Goal: Navigation & Orientation: Find specific page/section

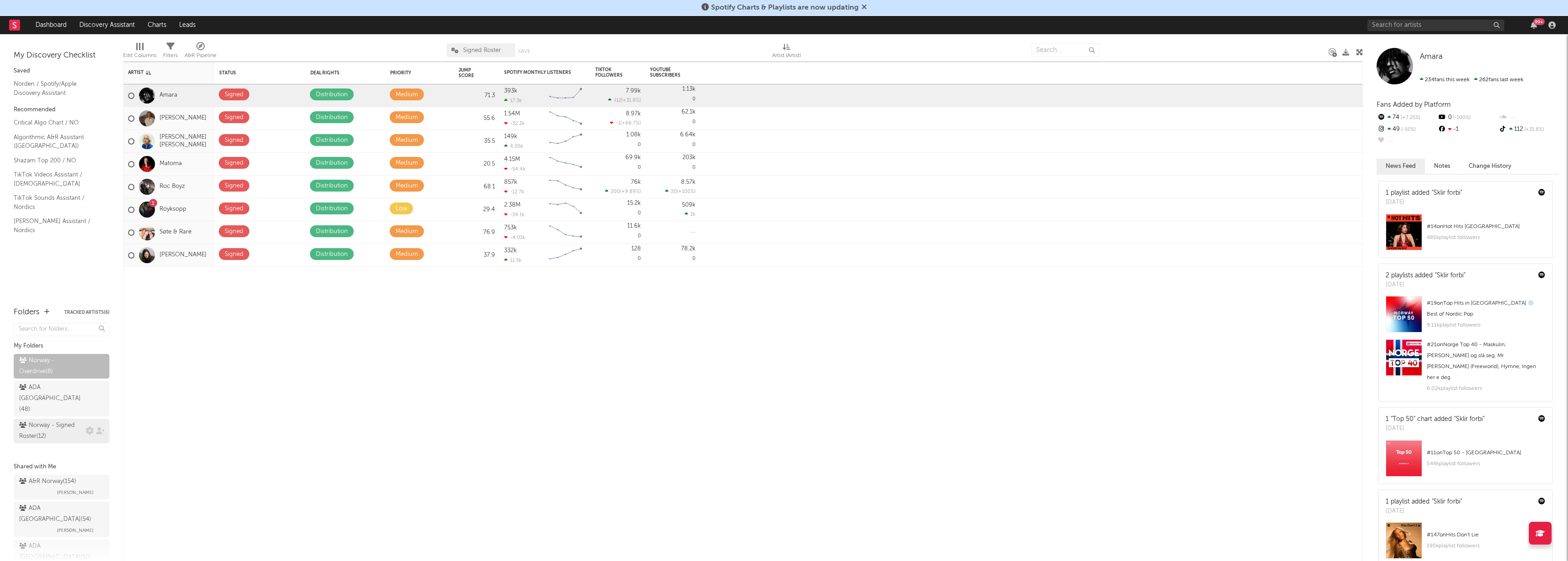
click at [53, 420] on div "Norway - Signed Roster ( 12 )" at bounding box center [51, 430] width 64 height 22
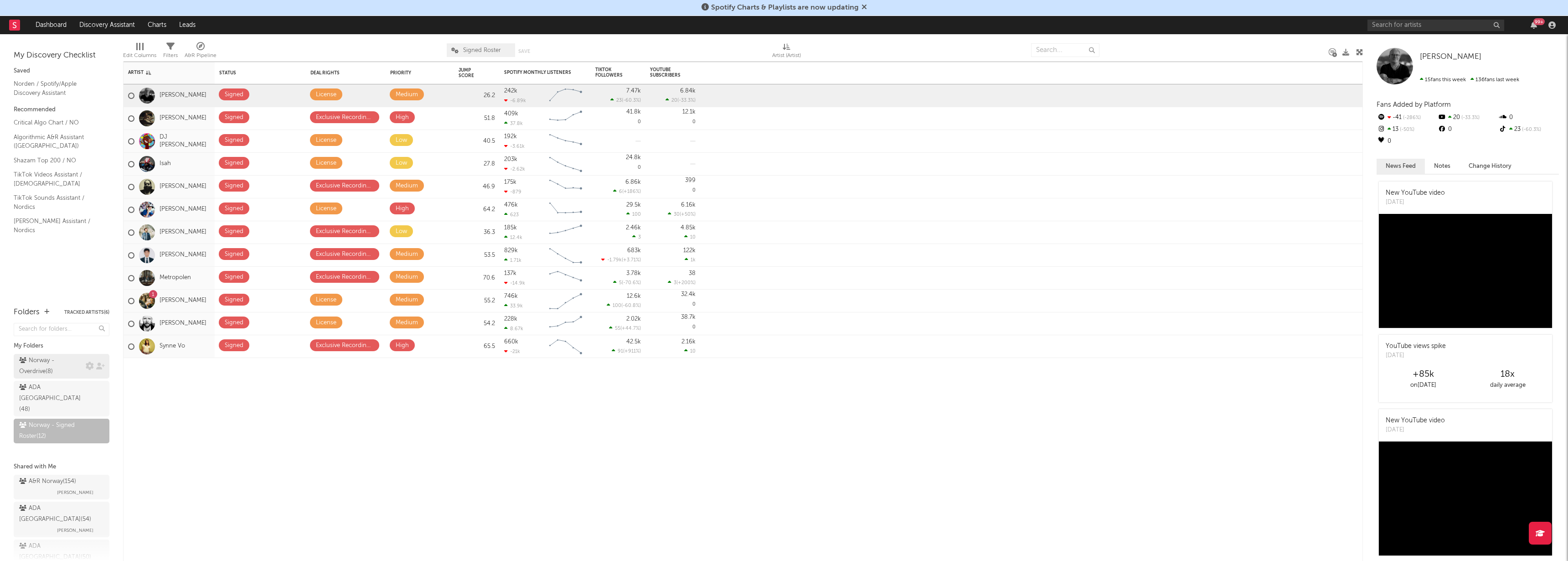
click at [47, 367] on div "Norway - Overdrive ( 8 )" at bounding box center [51, 366] width 64 height 22
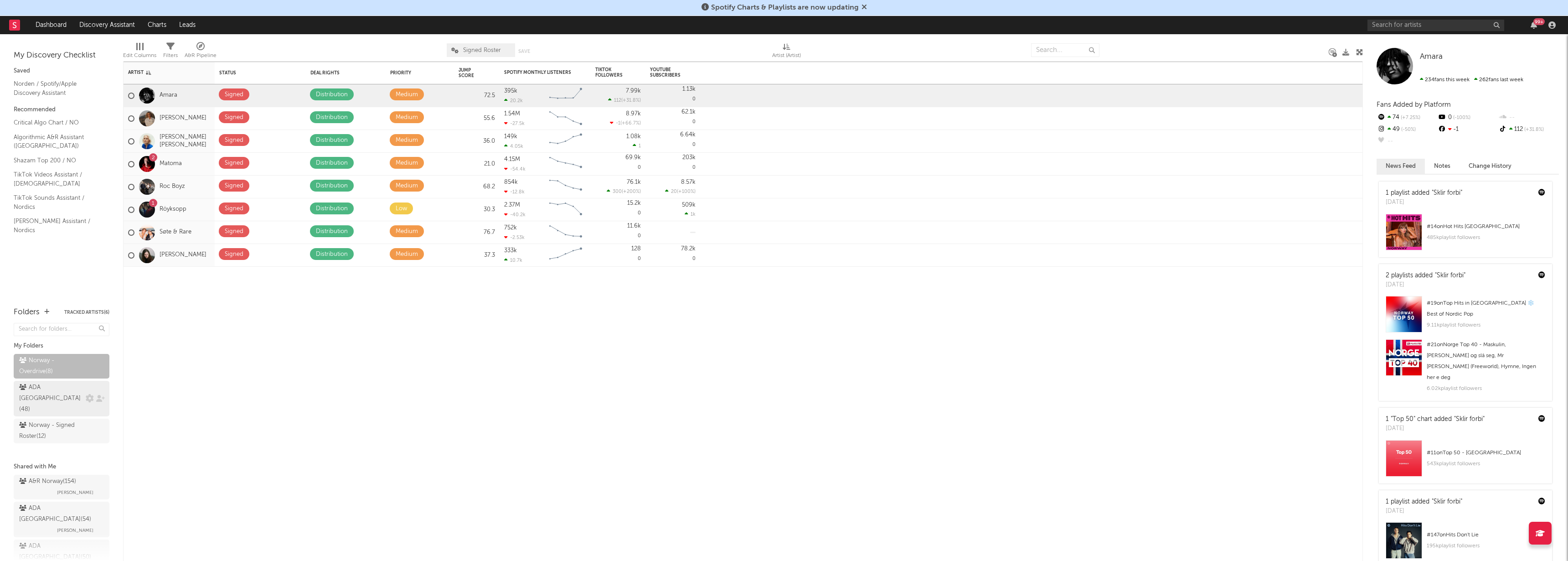
click at [48, 387] on div "ADA Norway ( 48 )" at bounding box center [51, 398] width 64 height 32
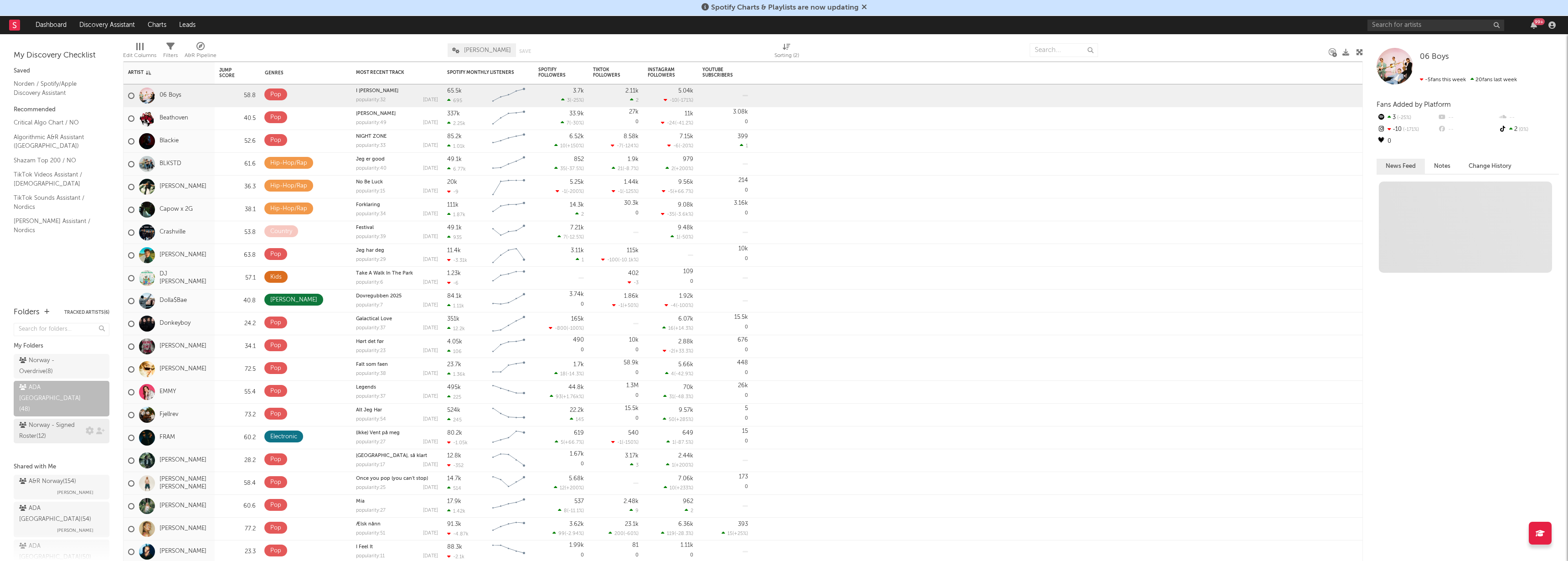
click at [53, 420] on div "Norway - Signed Roster ( 12 )" at bounding box center [51, 430] width 64 height 22
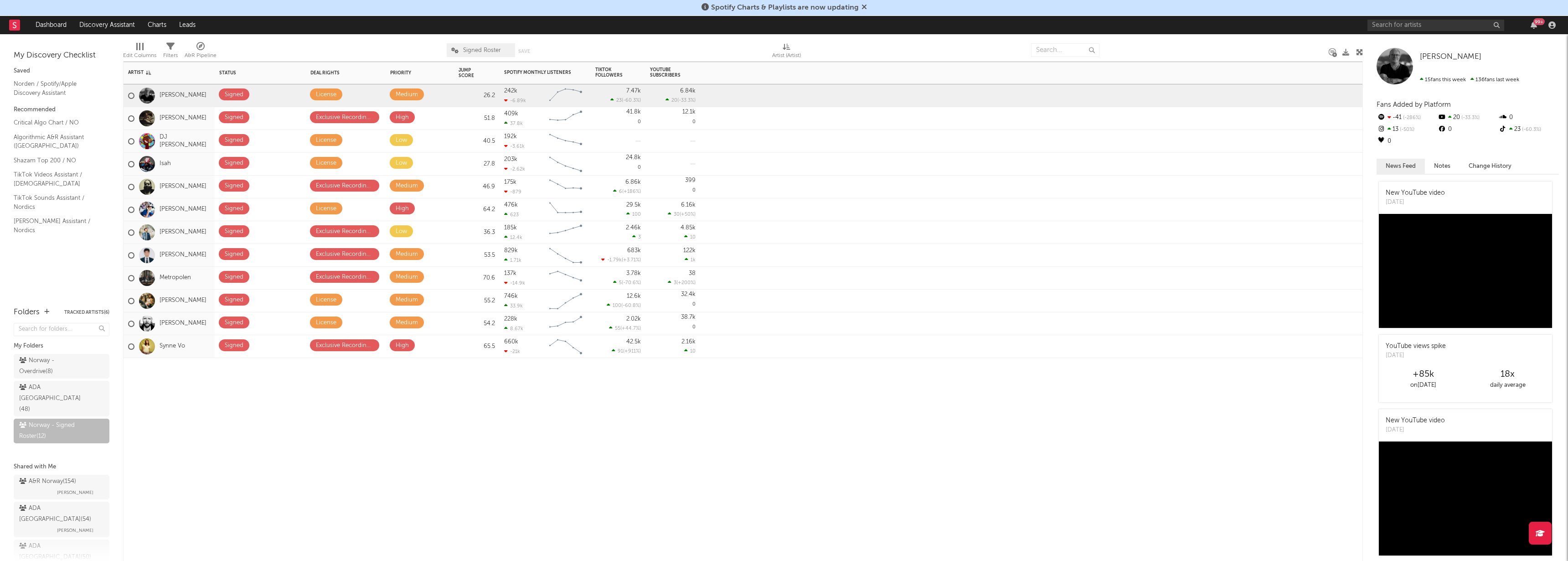
click at [149, 410] on div "Artist Notifications Status Edit settings for Status Deal Rights Edit settings …" at bounding box center [742, 311] width 1240 height 500
click at [47, 383] on div "ADA Norway ( 48 )" at bounding box center [51, 398] width 64 height 32
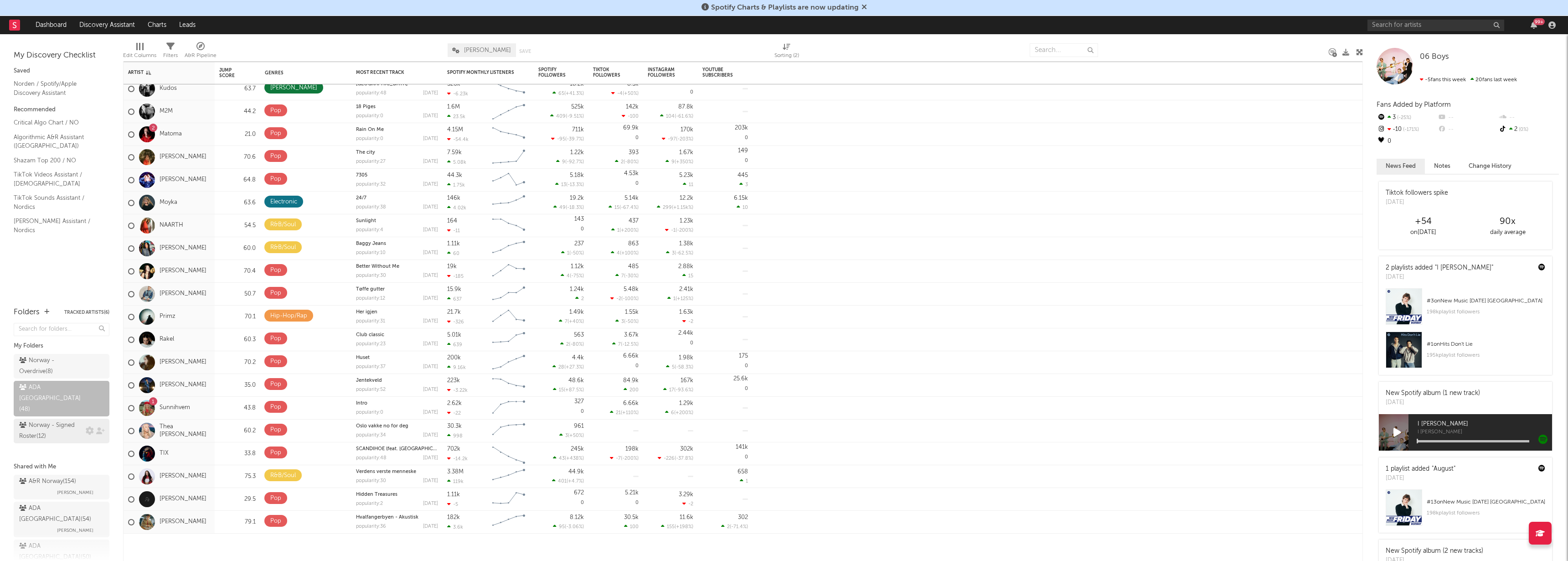
click at [39, 420] on div "Norway - Signed Roster ( 12 )" at bounding box center [51, 430] width 64 height 22
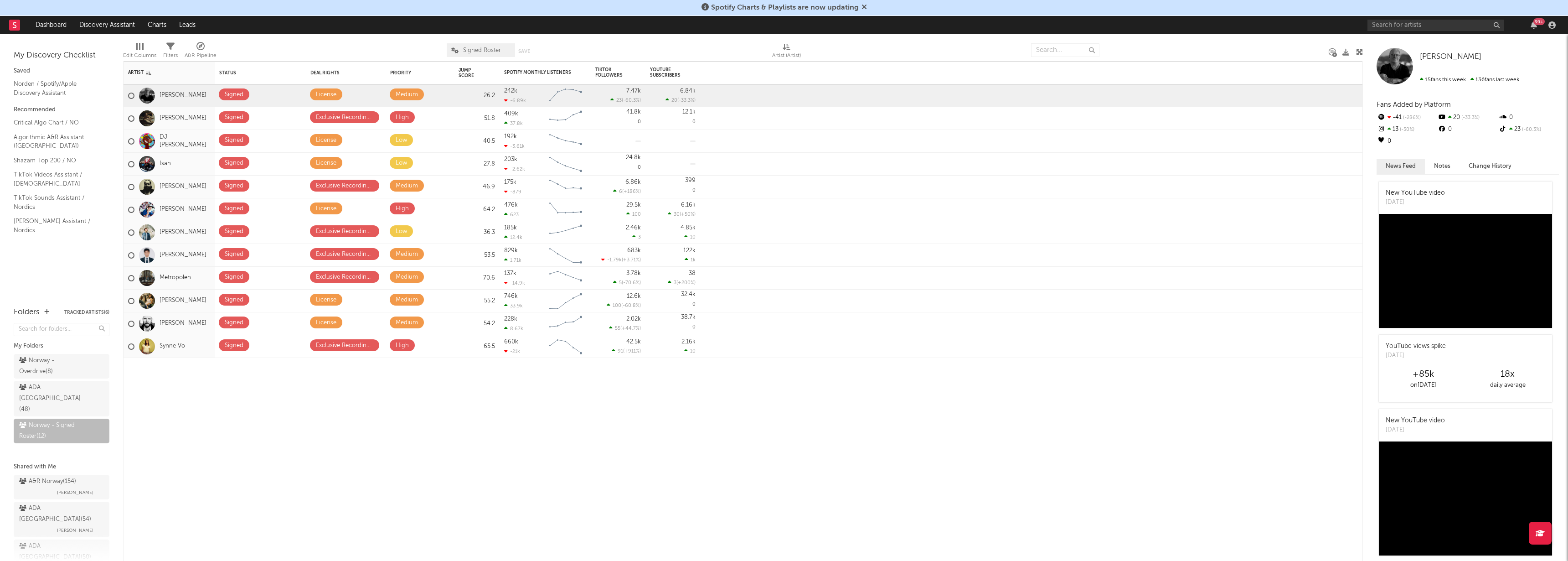
click at [865, 6] on icon at bounding box center [864, 7] width 5 height 7
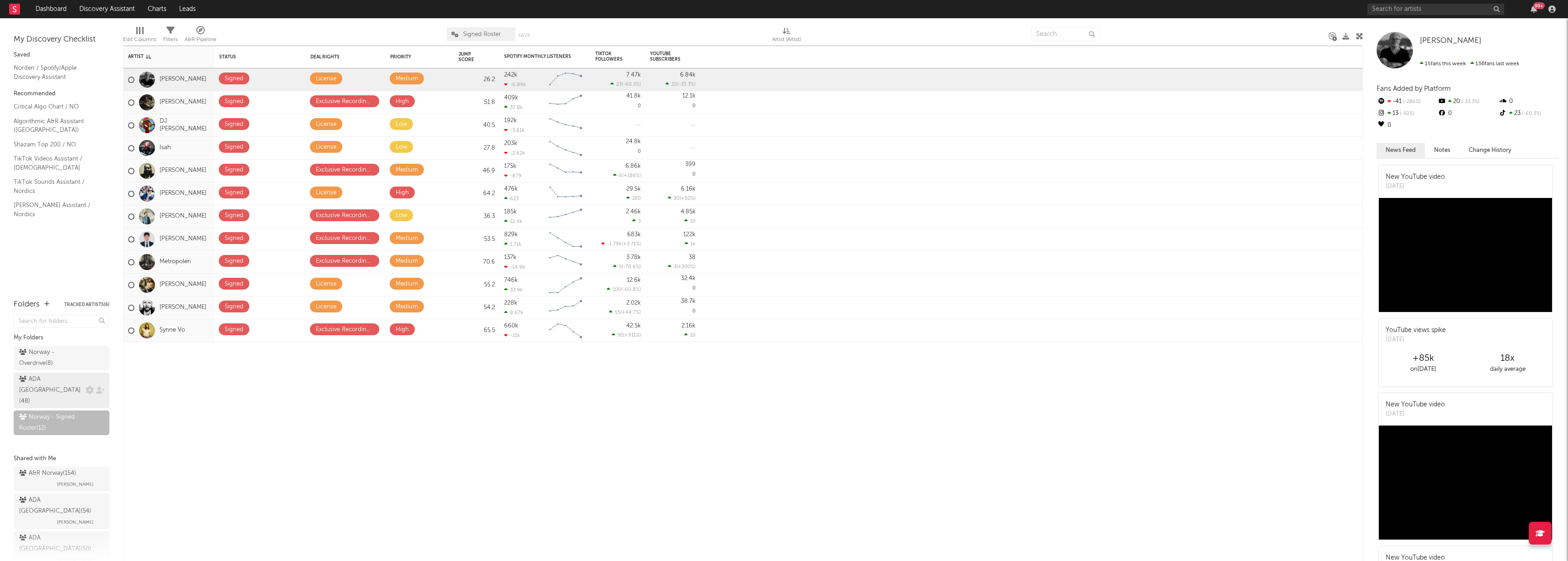
click at [32, 380] on div "ADA Norway ( 48 )" at bounding box center [51, 390] width 64 height 32
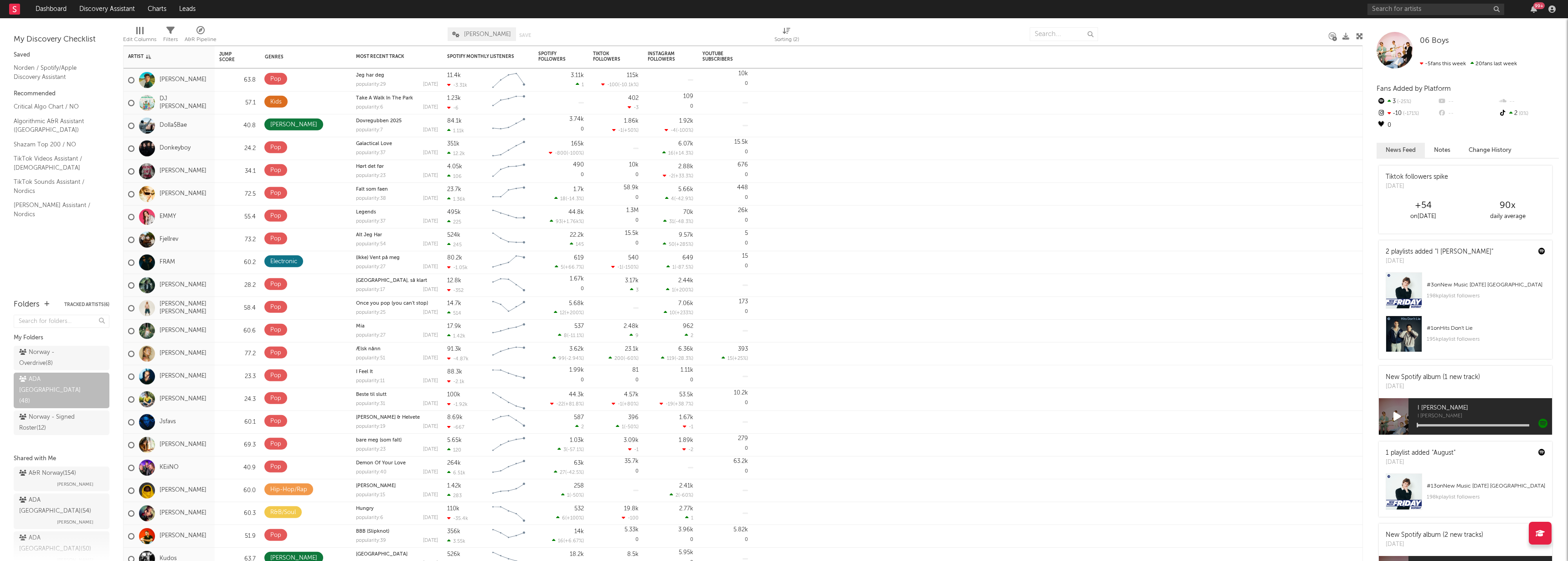
click at [90, 264] on div "My Discovery Checklist Saved Norden / Spotify/Apple Discovery Assistant Recomme…" at bounding box center [61, 154] width 123 height 272
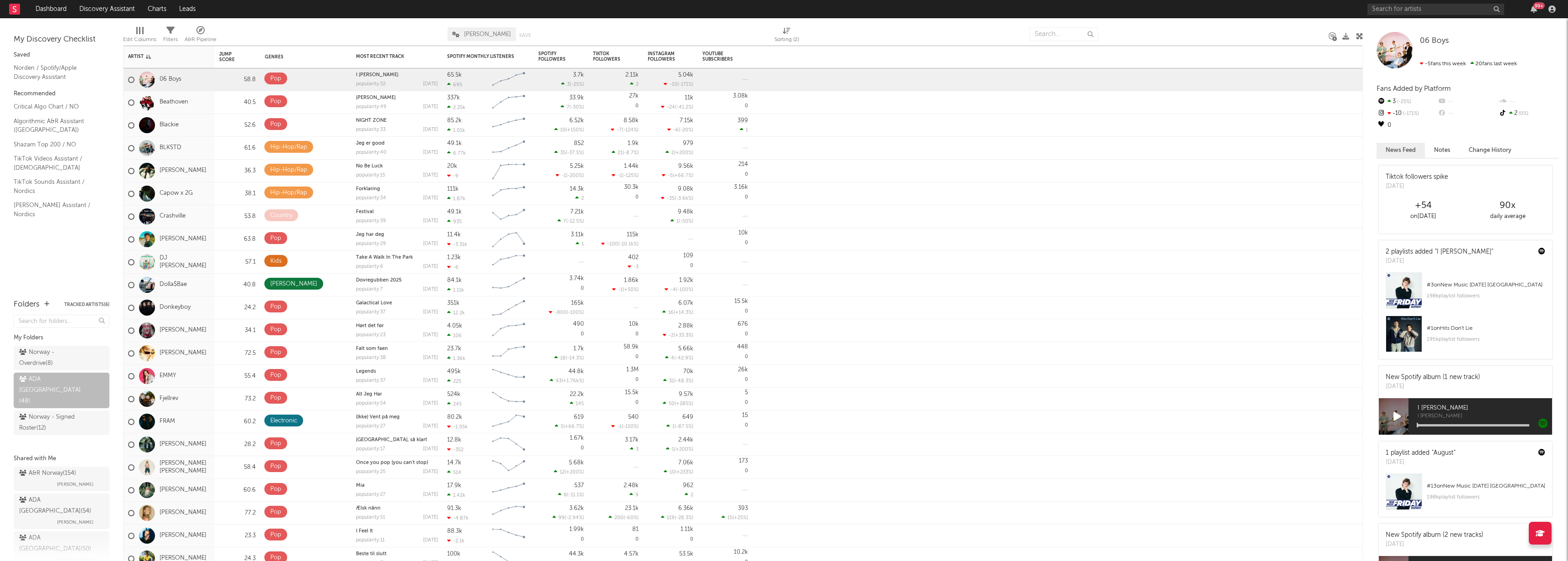
click at [98, 265] on div "My Discovery Checklist Saved Norden / Spotify/Apple Discovery Assistant Recomme…" at bounding box center [61, 154] width 123 height 272
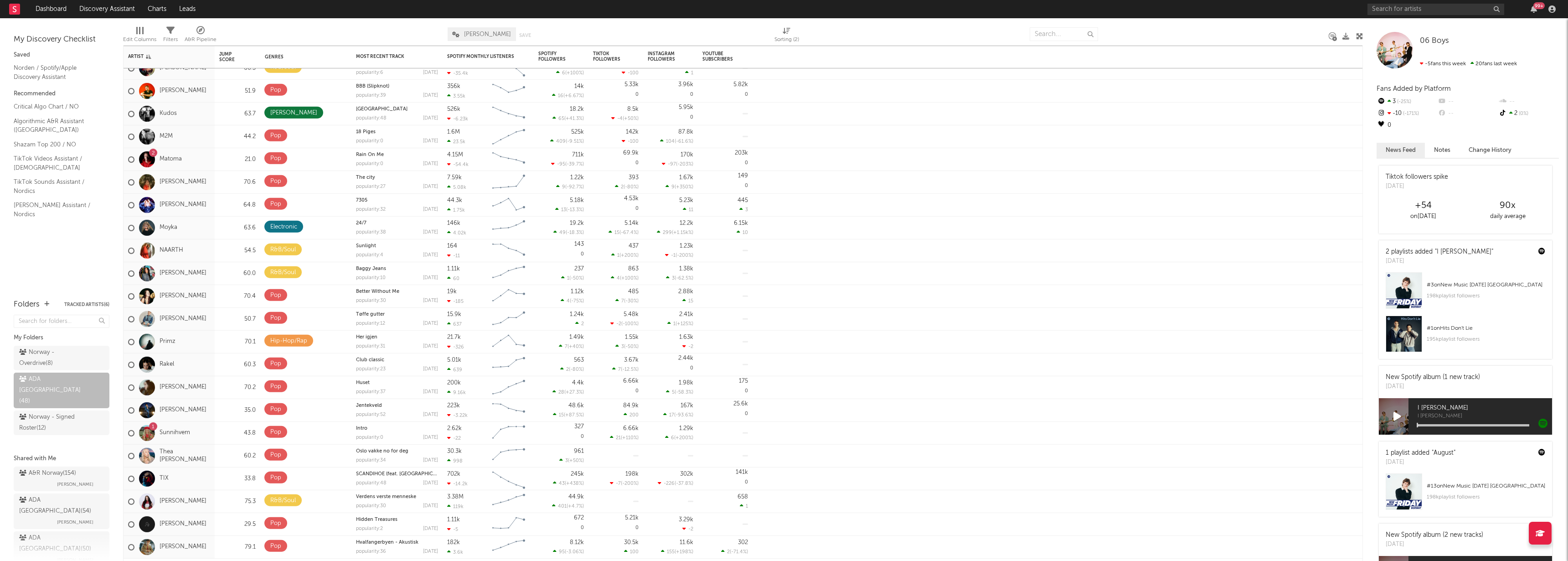
click at [85, 272] on div "My Discovery Checklist Saved Norden / Spotify/Apple Discovery Assistant Recomme…" at bounding box center [61, 154] width 123 height 272
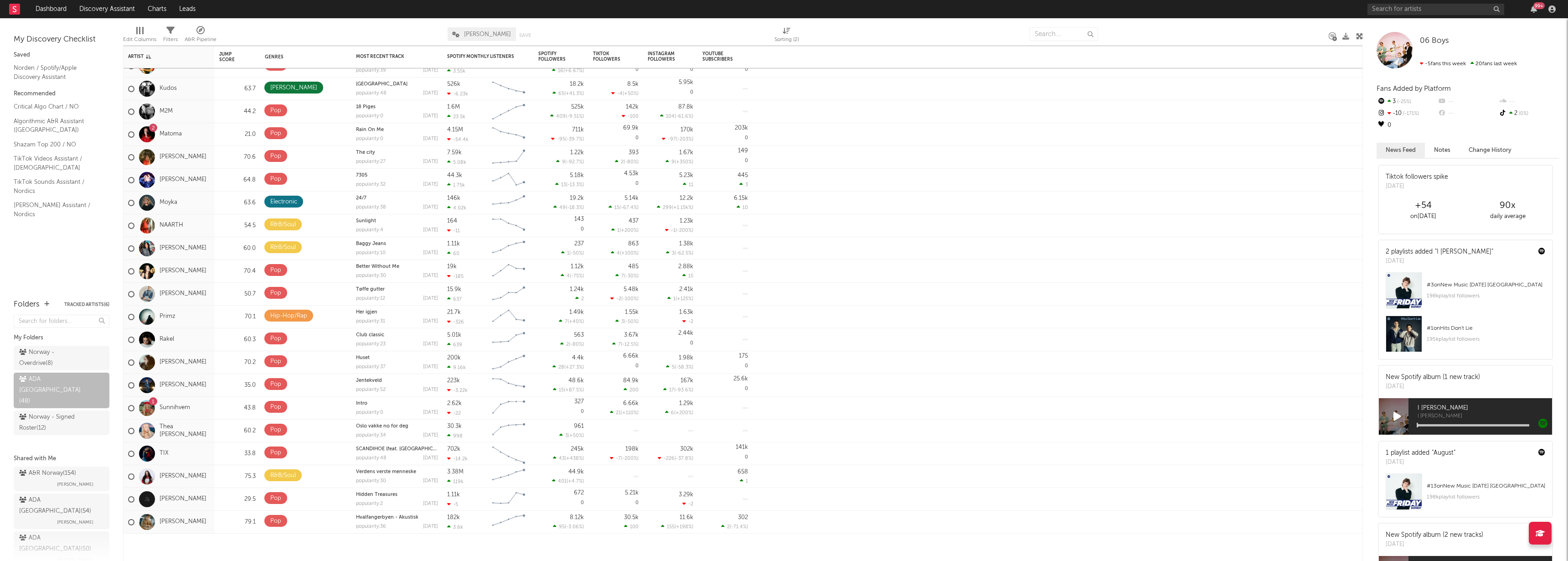
click at [95, 273] on div "My Discovery Checklist Saved Norden / Spotify/Apple Discovery Assistant Recomme…" at bounding box center [61, 154] width 123 height 272
click at [60, 412] on div "Norway - Signed Roster ( 12 )" at bounding box center [51, 423] width 64 height 22
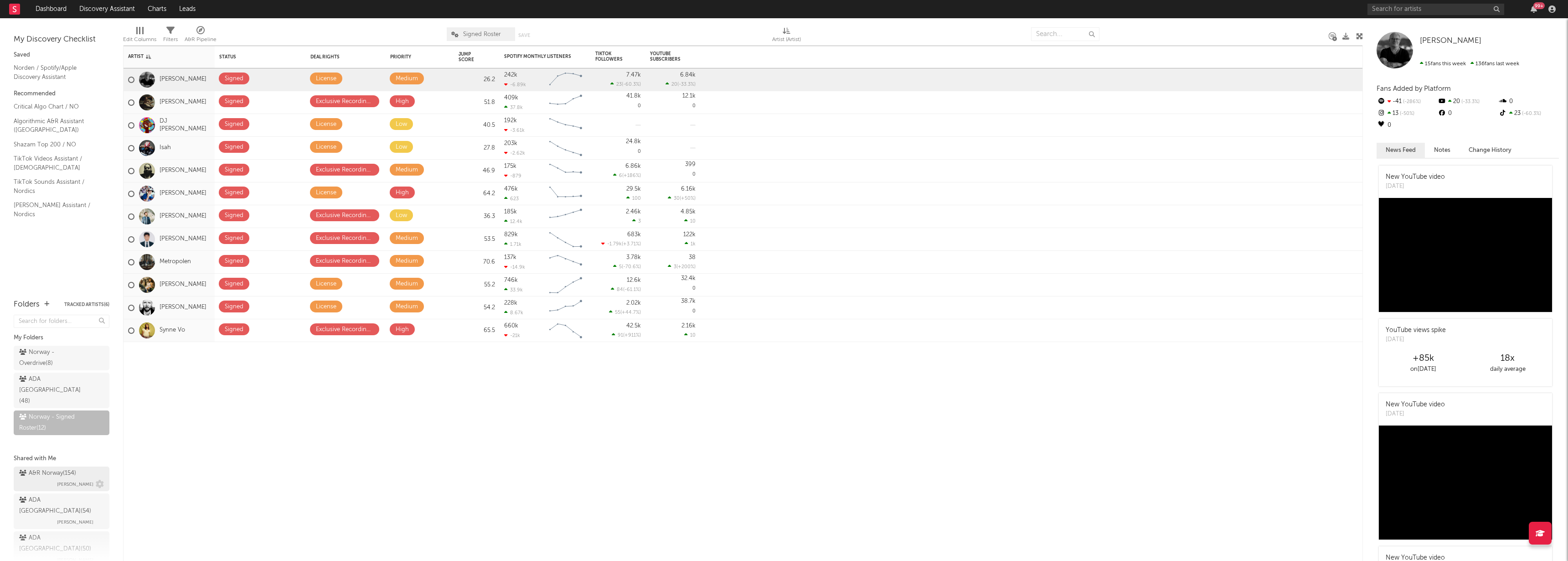
click at [54, 468] on div "A&R Norway ( 154 )" at bounding box center [47, 473] width 57 height 11
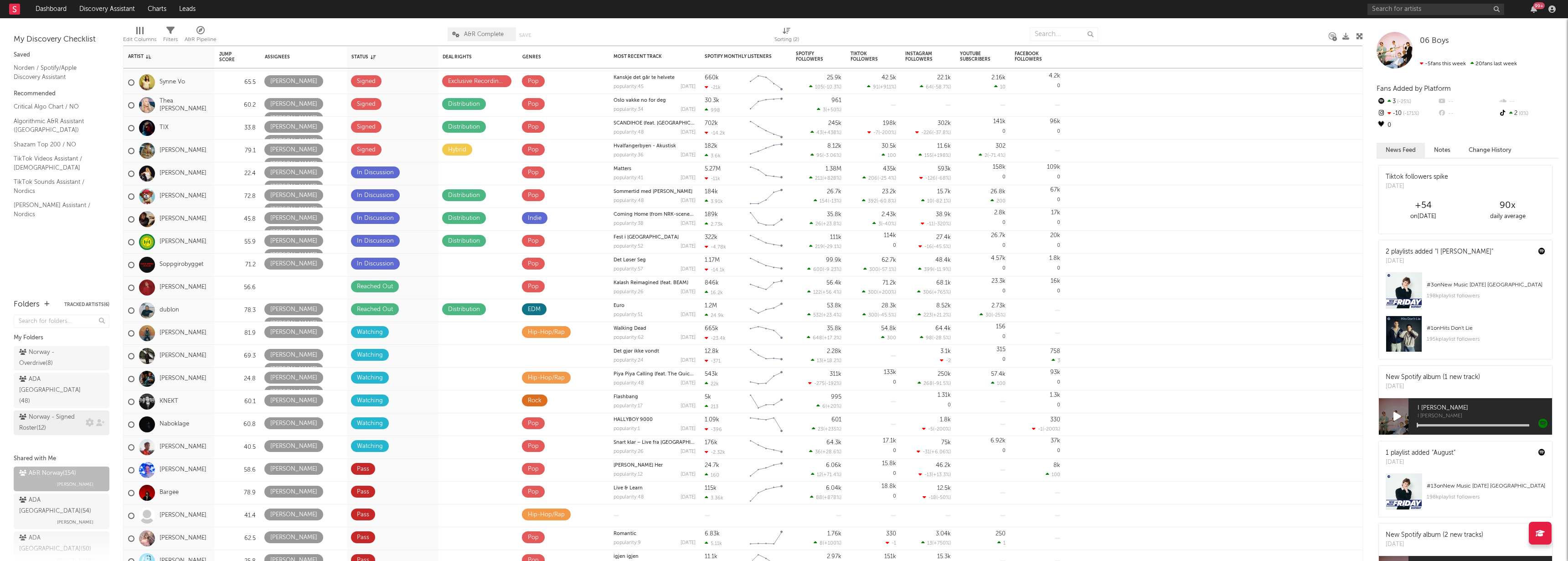
click at [52, 412] on div "Norway - Signed Roster ( 12 )" at bounding box center [51, 423] width 64 height 22
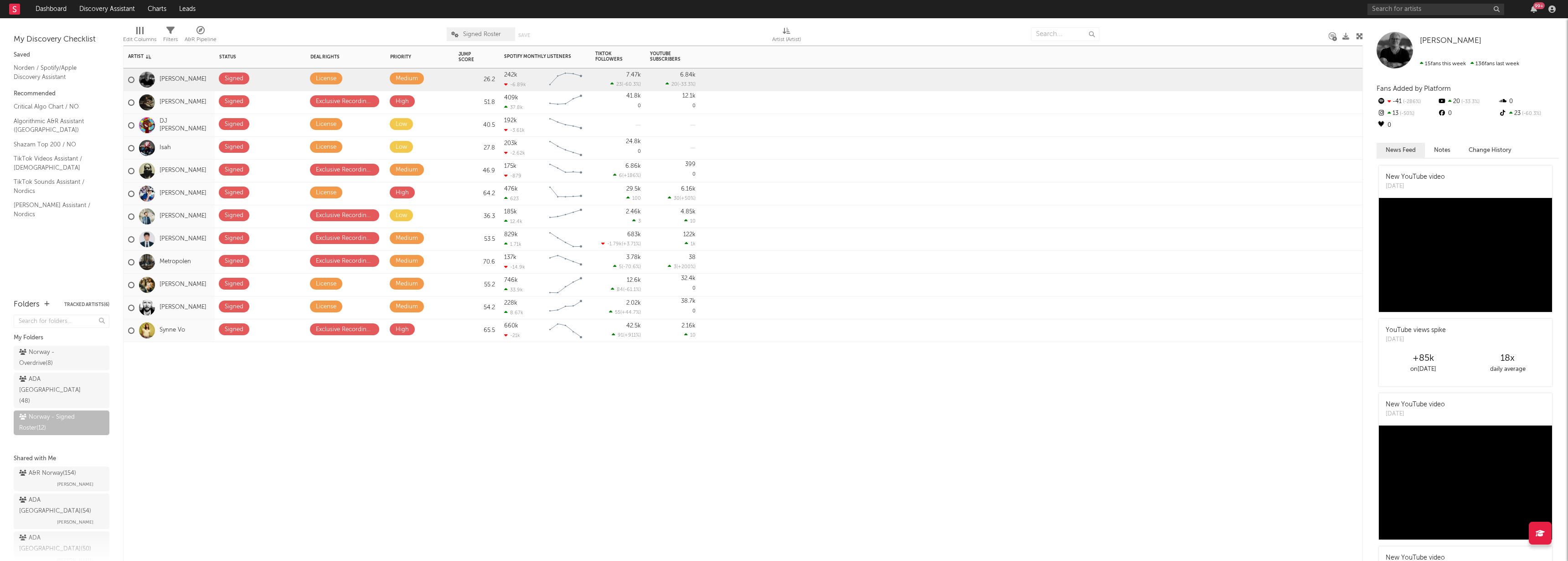
click at [405, 391] on div "Artist Notifications Status Edit settings for Status Deal Rights Edit settings …" at bounding box center [742, 303] width 1240 height 515
click at [60, 377] on div "ADA Norway ( 48 )" at bounding box center [51, 390] width 64 height 32
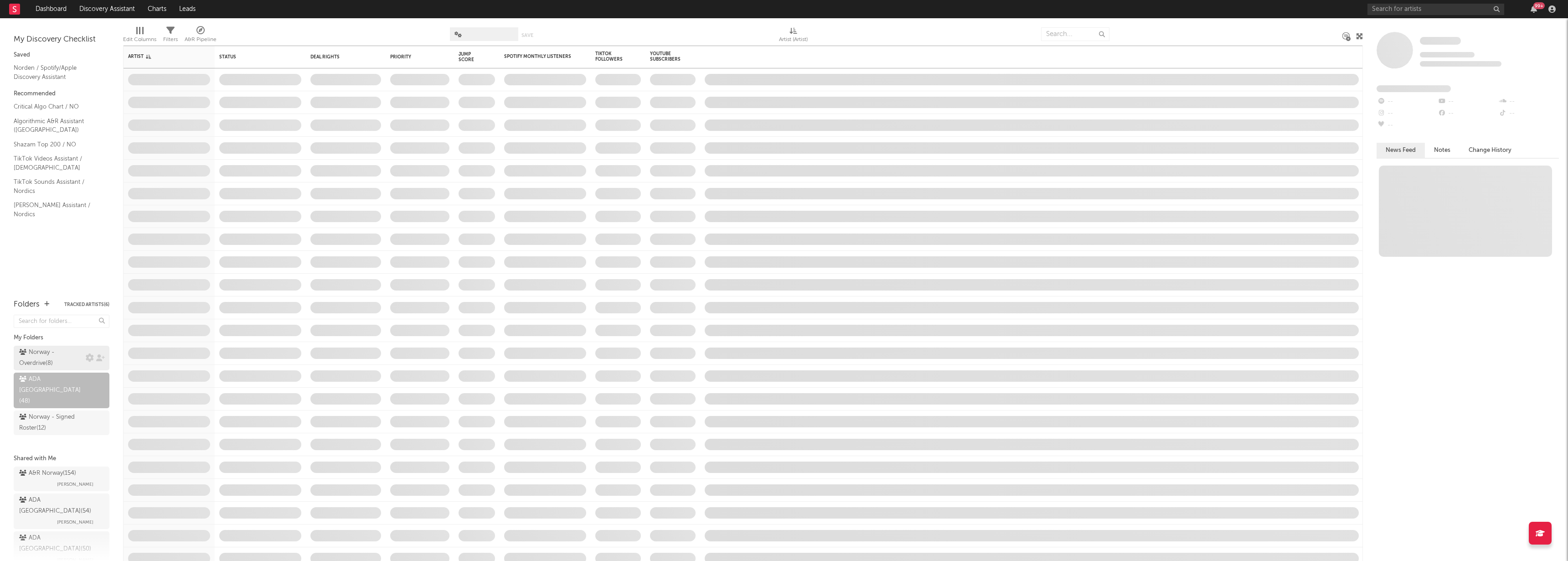
click at [58, 359] on div "Norway - Overdrive ( 8 )" at bounding box center [51, 358] width 64 height 22
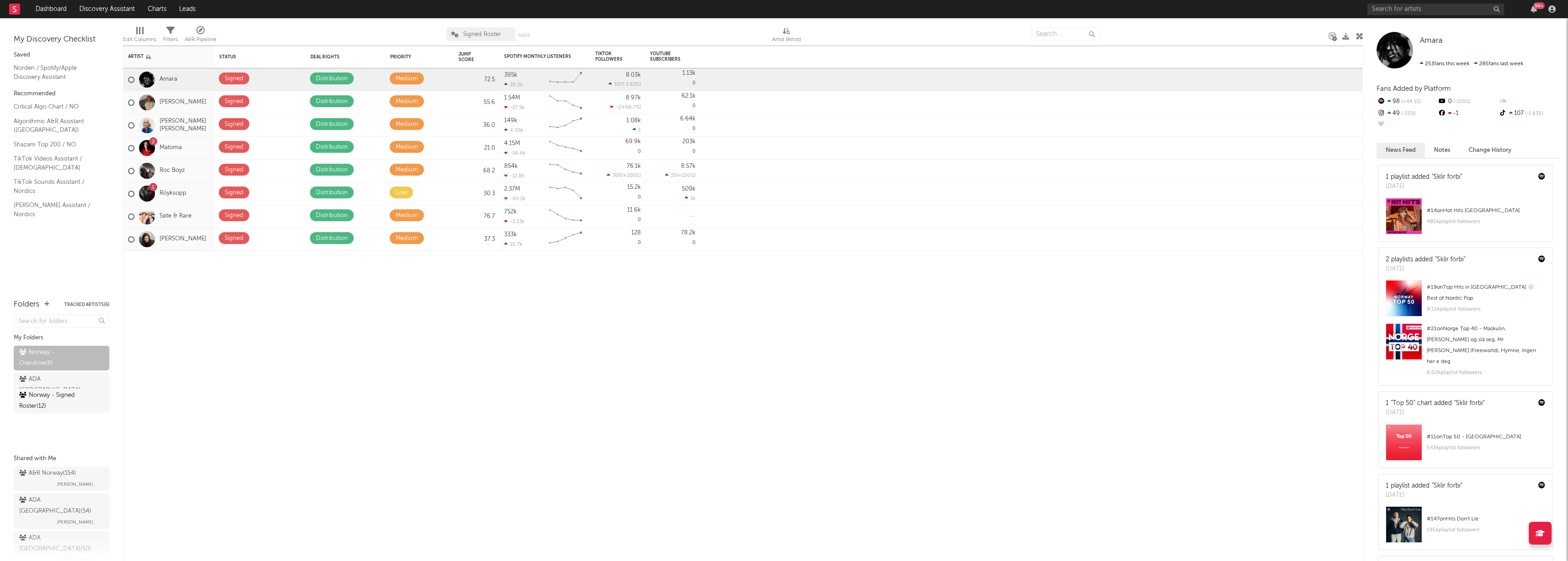
click at [38, 410] on div "Norway - Signed Roster ( 12 )" at bounding box center [61, 423] width 95 height 25
click at [38, 412] on div "Norway - Signed Roster ( 12 )" at bounding box center [51, 423] width 64 height 22
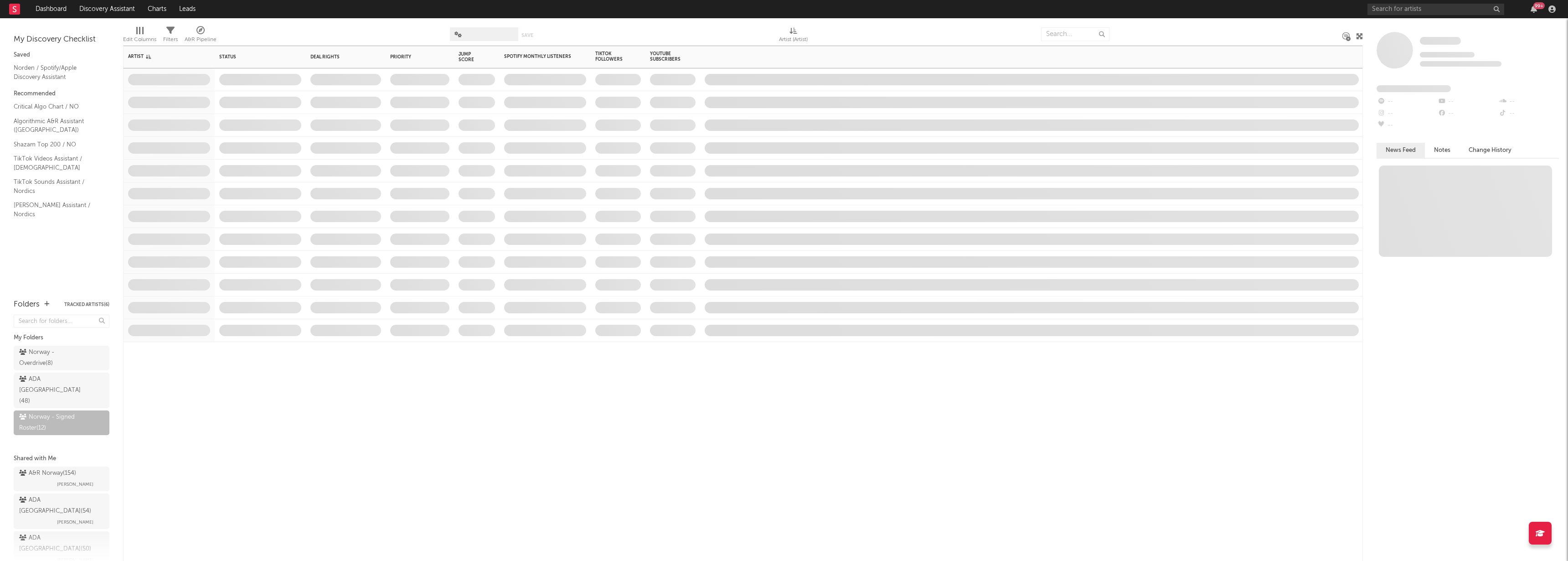
click at [234, 362] on div at bounding box center [260, 355] width 91 height 27
